Goal: Transaction & Acquisition: Purchase product/service

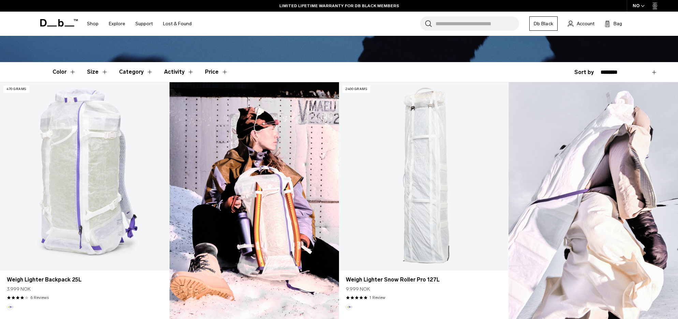
scroll to position [136, 0]
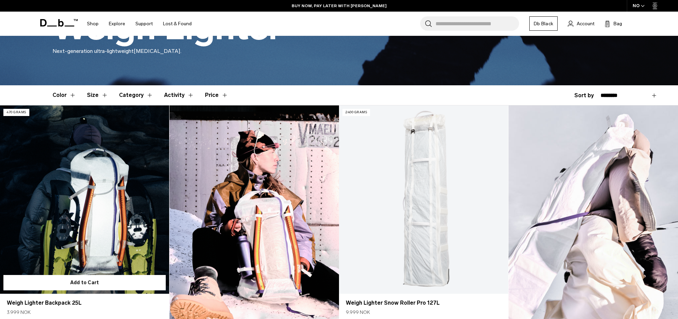
click at [90, 235] on link "Weigh Lighter Backpack 25L" at bounding box center [84, 199] width 169 height 188
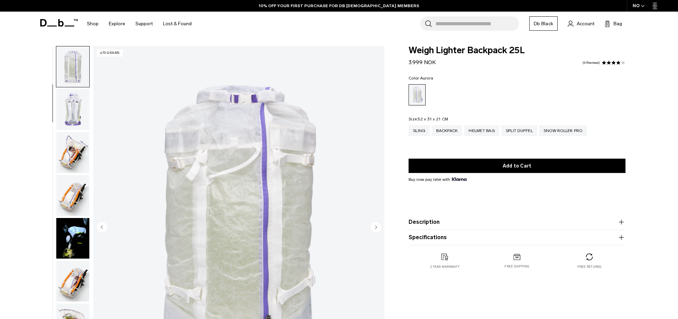
click at [67, 144] on img "button" at bounding box center [72, 152] width 33 height 41
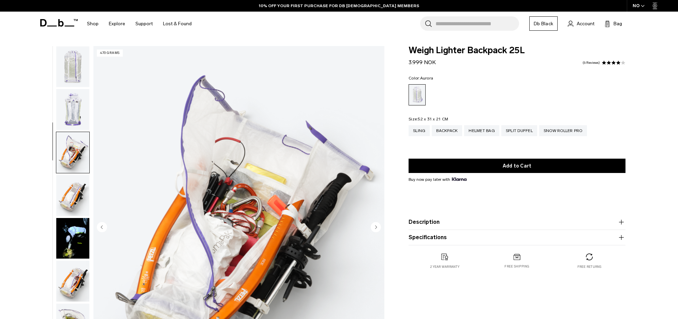
scroll to position [172, 0]
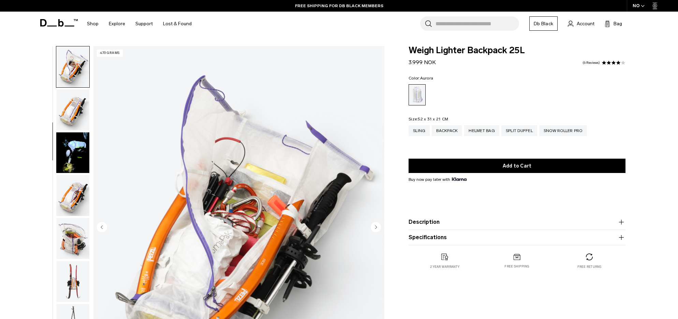
click at [73, 120] on img "button" at bounding box center [72, 109] width 33 height 41
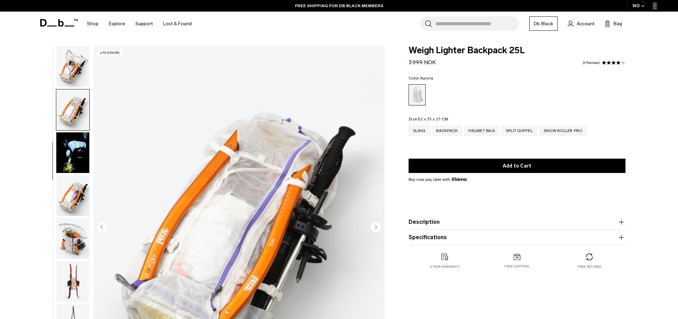
scroll to position [215, 0]
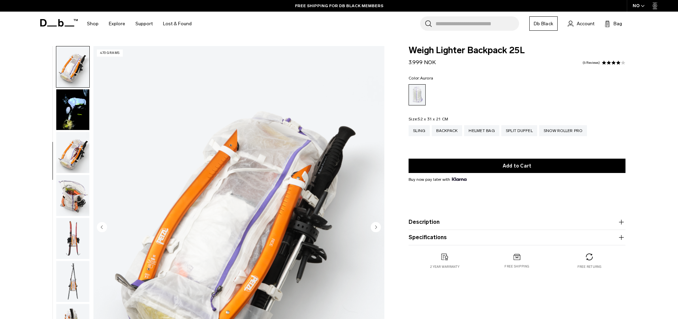
click at [73, 160] on img "button" at bounding box center [72, 152] width 33 height 41
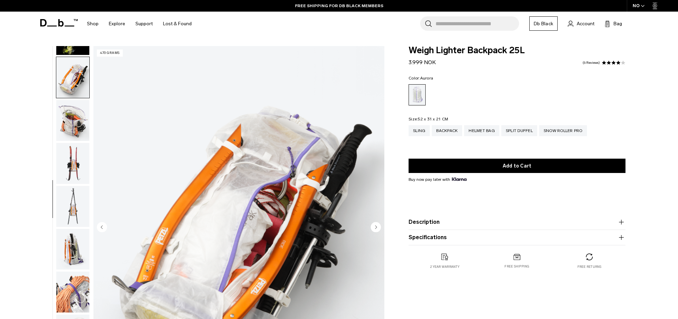
scroll to position [300, 0]
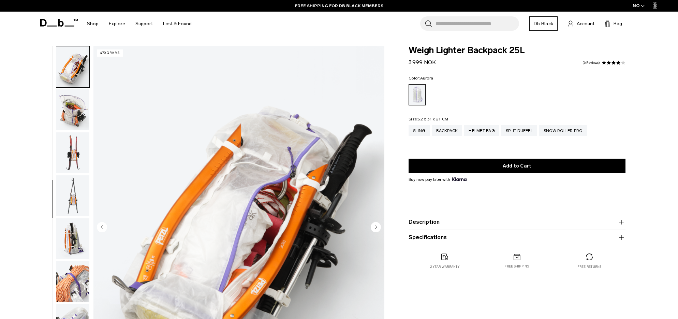
click at [77, 206] on img "button" at bounding box center [72, 195] width 33 height 41
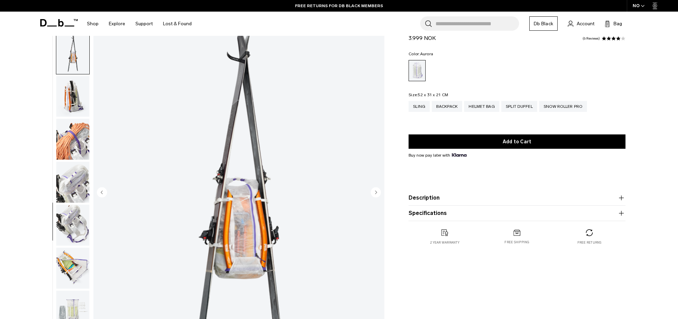
scroll to position [68, 0]
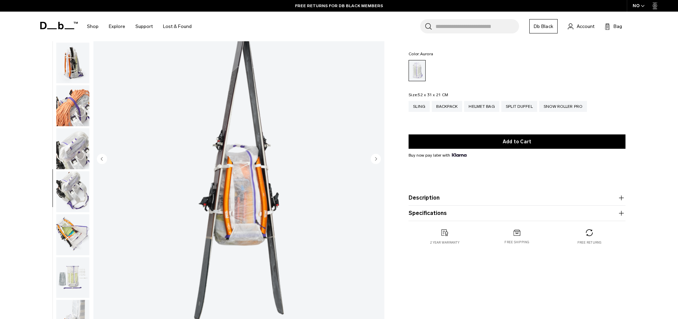
click at [85, 194] on img "button" at bounding box center [72, 191] width 33 height 41
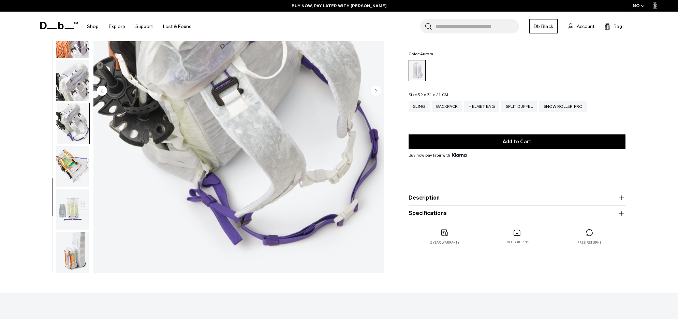
scroll to position [171, 0]
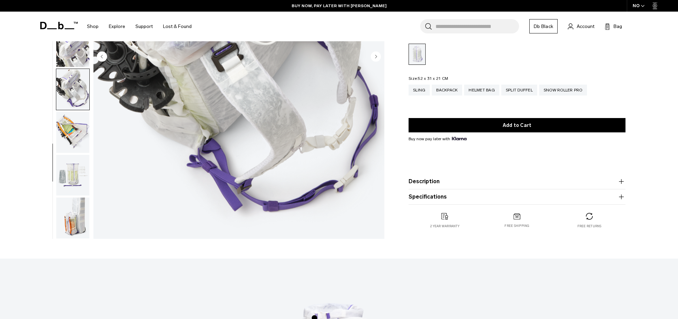
click at [77, 173] on img "button" at bounding box center [72, 175] width 33 height 41
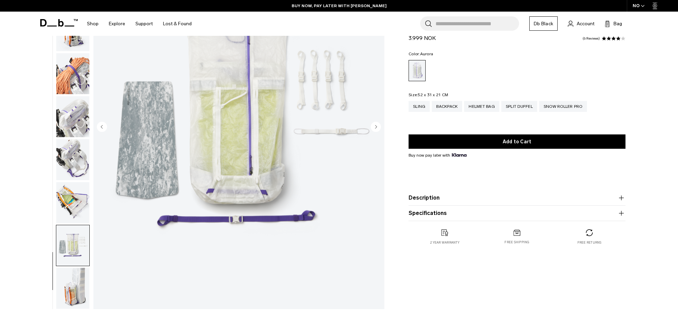
scroll to position [68, 0]
